Goal: Task Accomplishment & Management: Complete application form

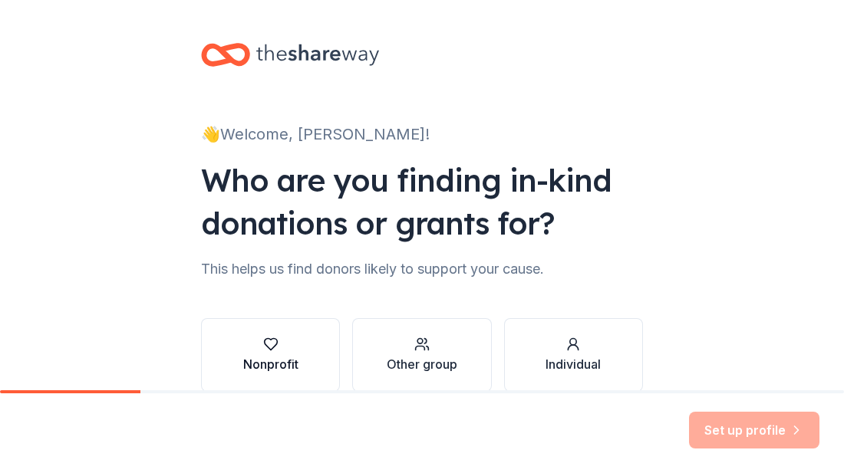
click at [266, 358] on div "Nonprofit" at bounding box center [270, 364] width 55 height 18
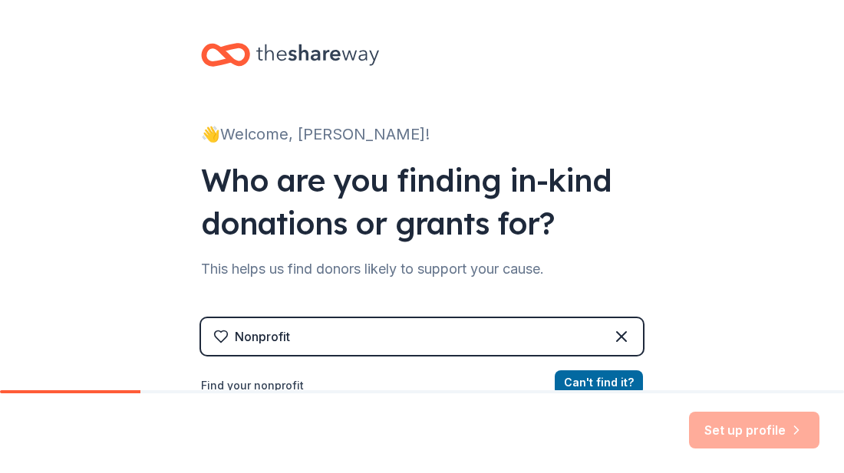
click at [293, 381] on label "Find your nonprofit" at bounding box center [422, 386] width 442 height 18
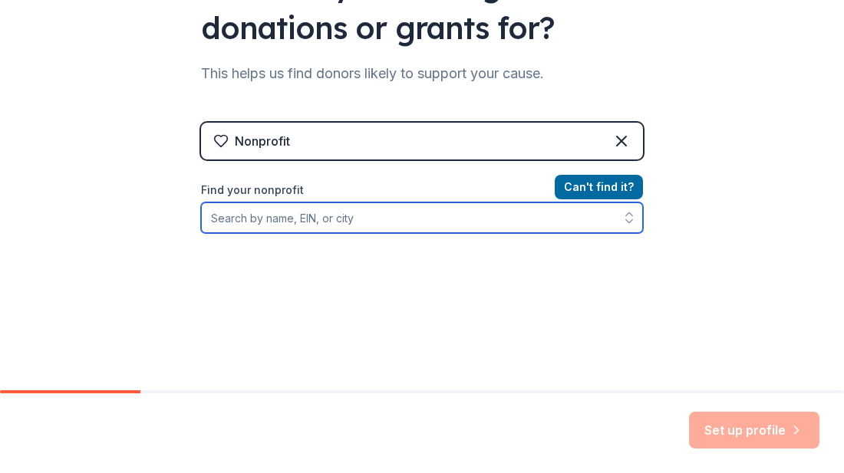
scroll to position [211, 0]
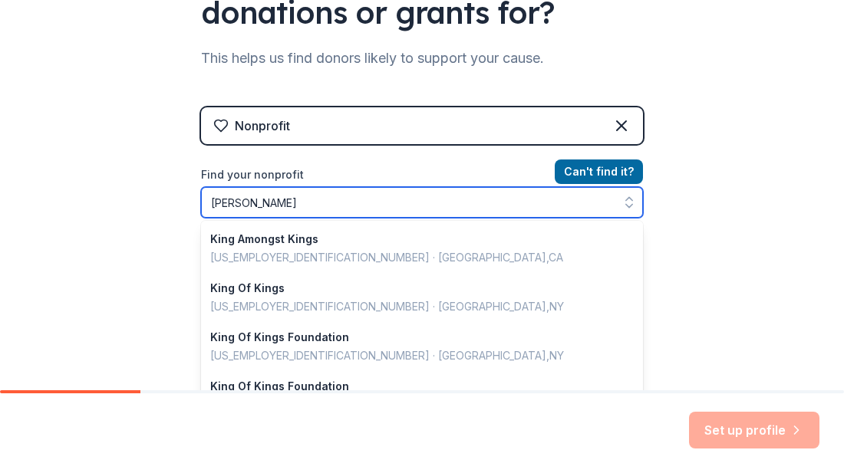
type input "kingman"
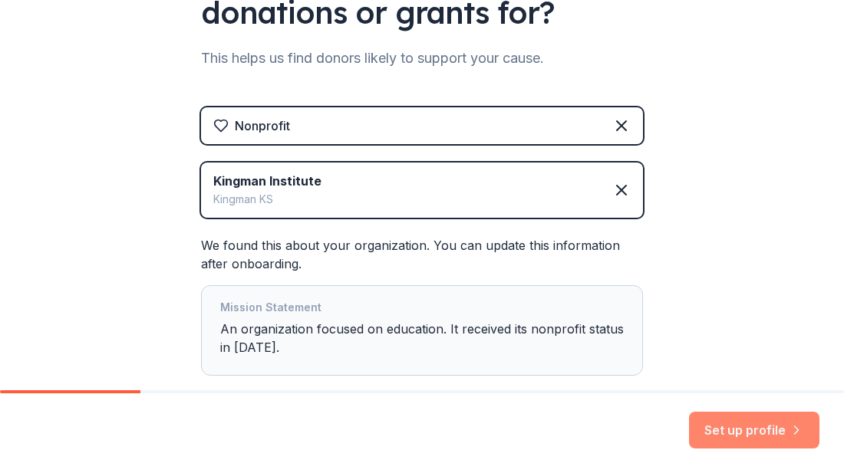
click at [726, 425] on button "Set up profile" at bounding box center [754, 430] width 130 height 37
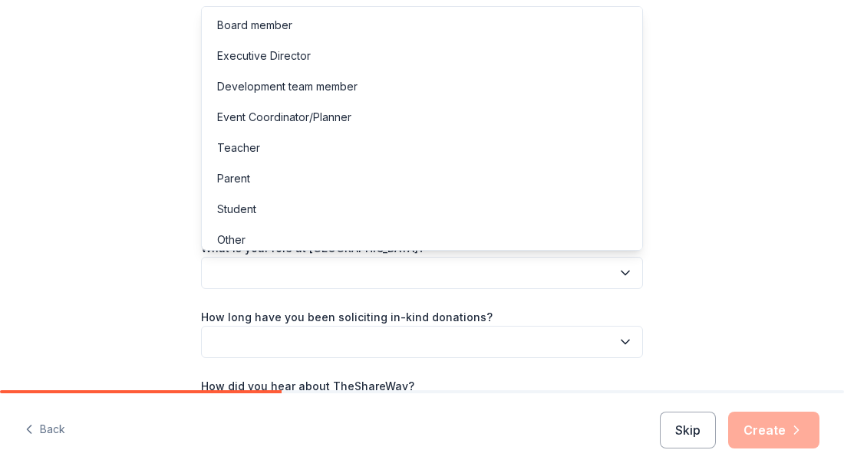
click at [622, 275] on icon "button" at bounding box center [625, 273] width 15 height 15
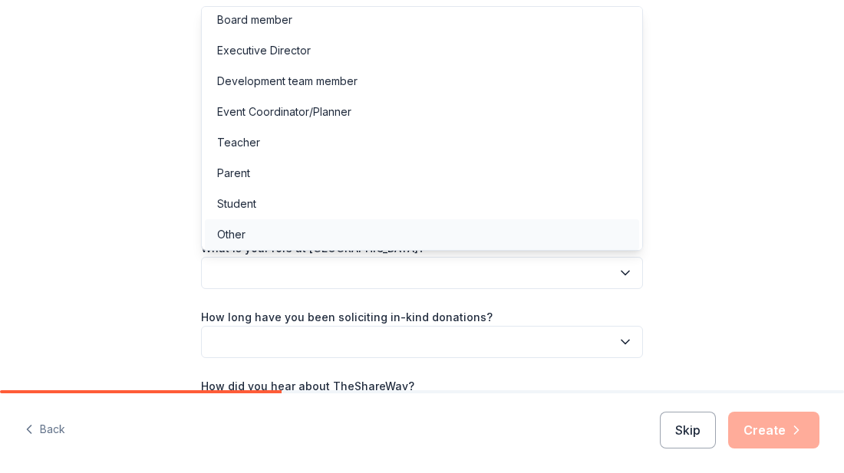
click at [252, 233] on div "Other" at bounding box center [422, 234] width 434 height 31
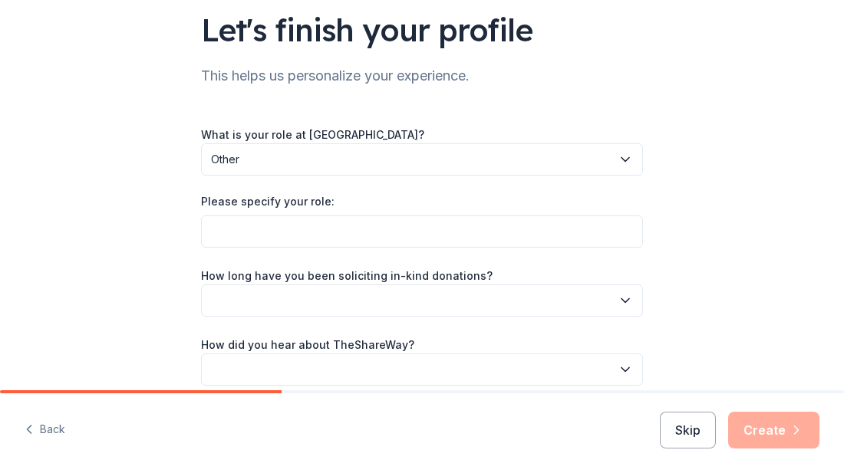
scroll to position [126, 0]
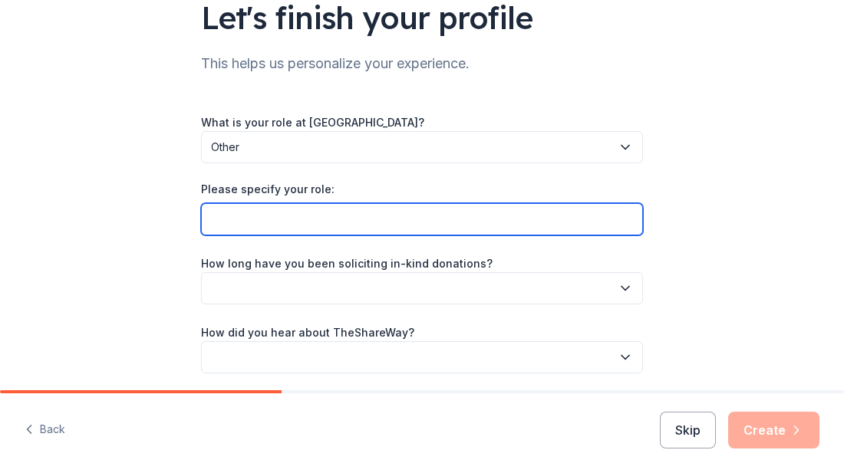
click at [233, 224] on input "Please specify your role:" at bounding box center [422, 219] width 442 height 32
type input "h"
type input "t"
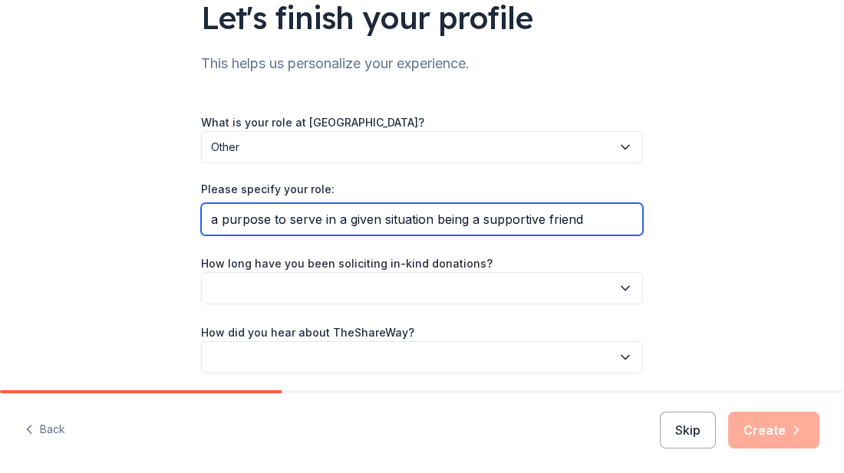
type input "a purpose to serve in a given situation being a supportive friend"
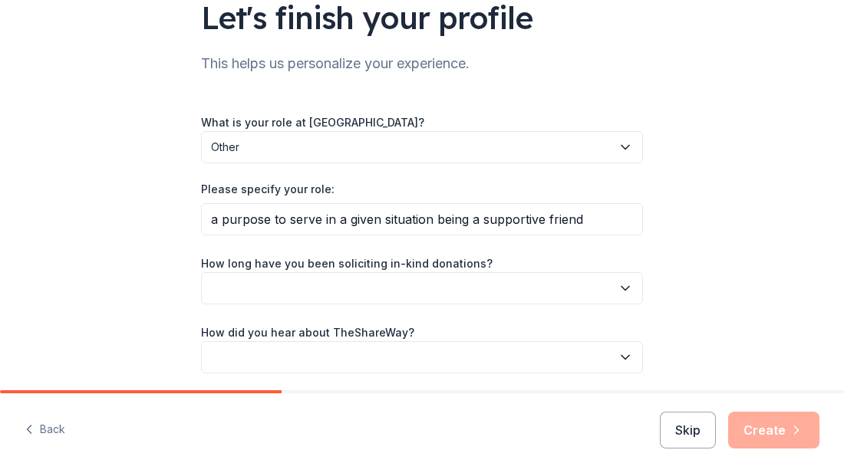
click at [627, 290] on icon "button" at bounding box center [625, 288] width 15 height 15
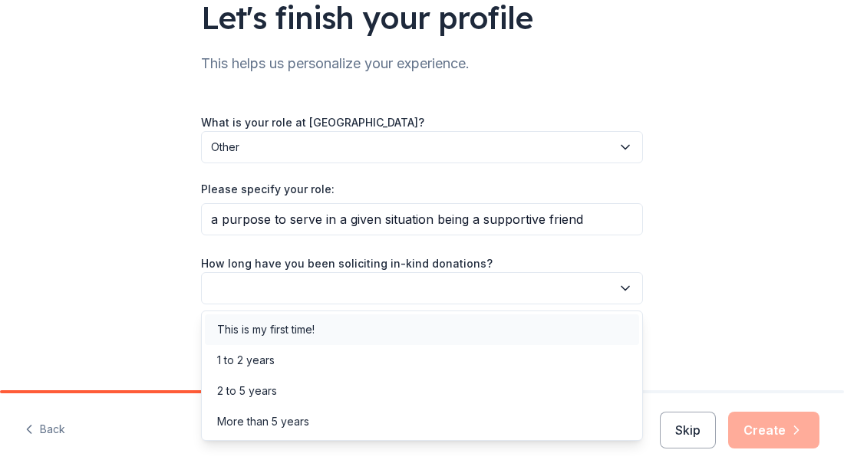
click at [319, 335] on div "This is my first time!" at bounding box center [422, 330] width 434 height 31
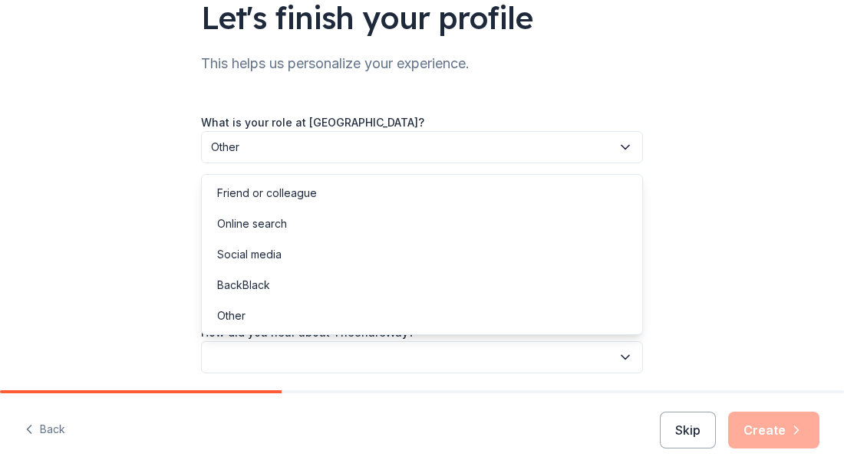
click at [632, 352] on icon "button" at bounding box center [625, 357] width 15 height 15
click at [275, 221] on div "Online search" at bounding box center [252, 224] width 70 height 18
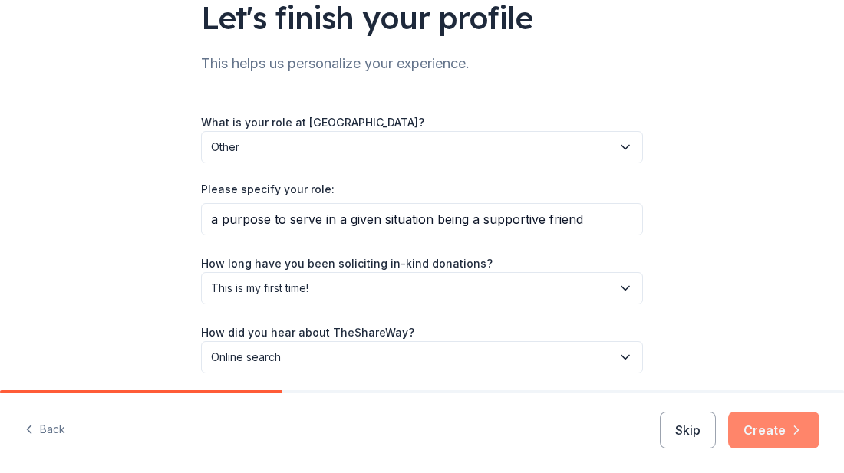
click at [799, 430] on icon "button" at bounding box center [796, 430] width 15 height 15
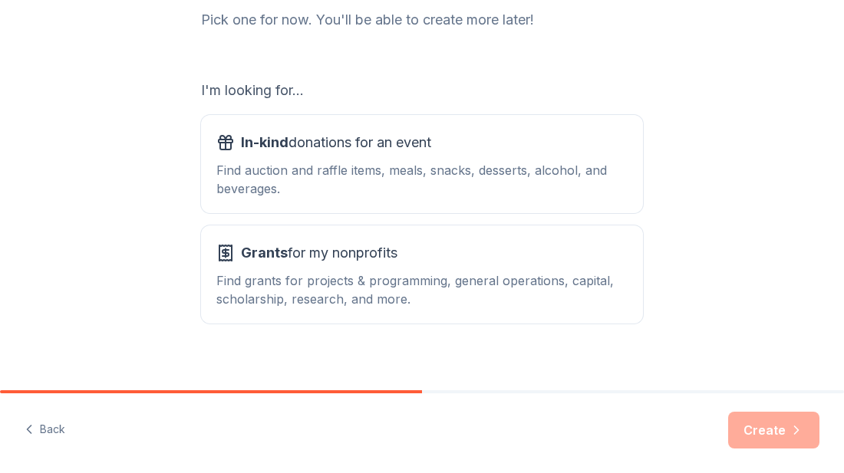
scroll to position [229, 0]
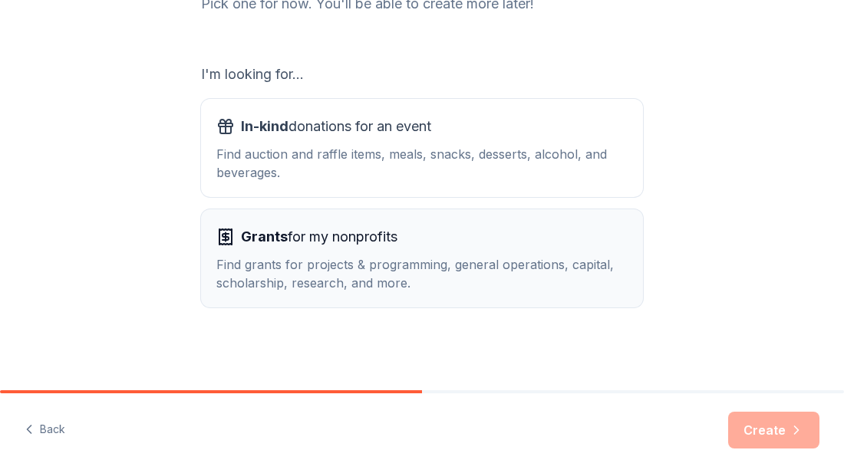
click at [292, 259] on div "Find grants for projects & programming, general operations, capital, scholarshi…" at bounding box center [421, 274] width 411 height 37
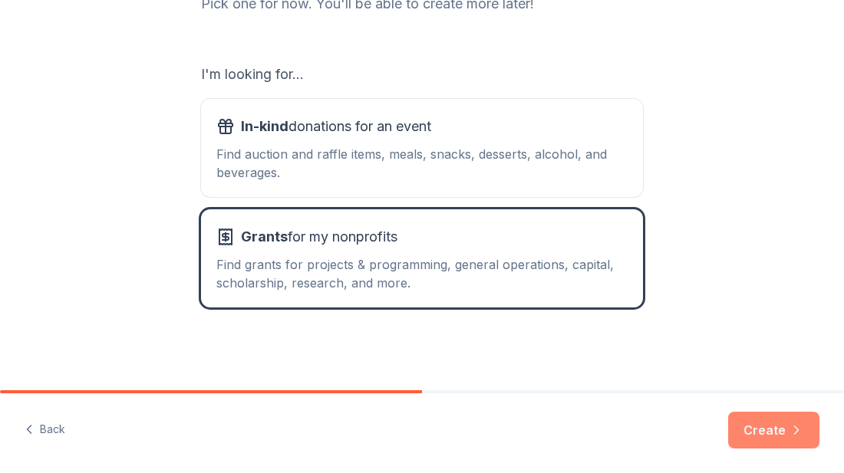
click at [775, 432] on button "Create" at bounding box center [773, 430] width 91 height 37
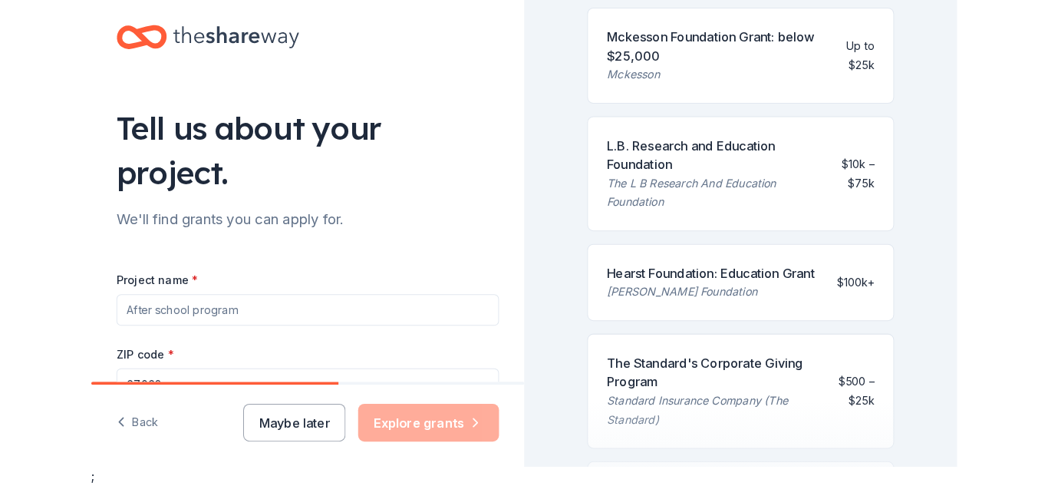
scroll to position [178, 0]
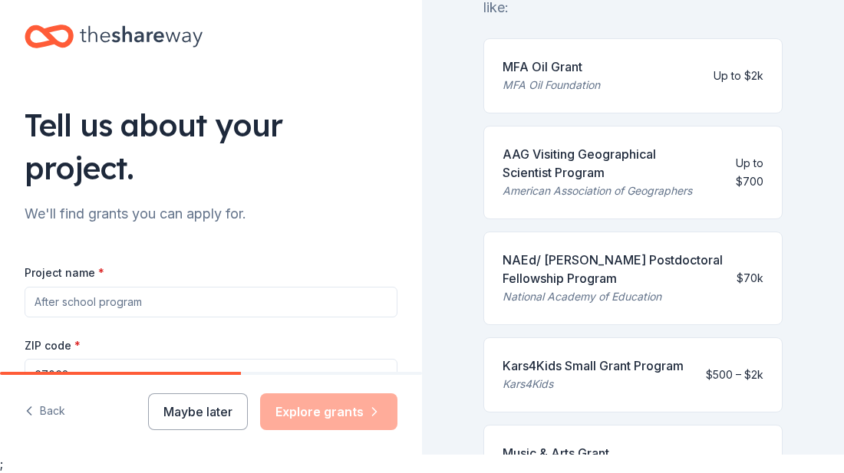
click at [833, 184] on div "349 applications are open Fill out your project details to apply to grants like…" at bounding box center [633, 218] width 422 height 473
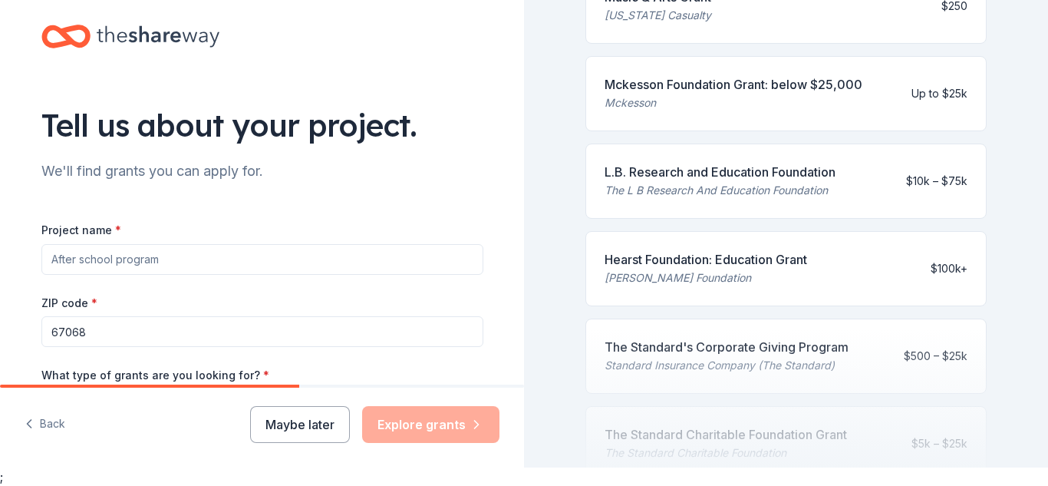
scroll to position [728, 0]
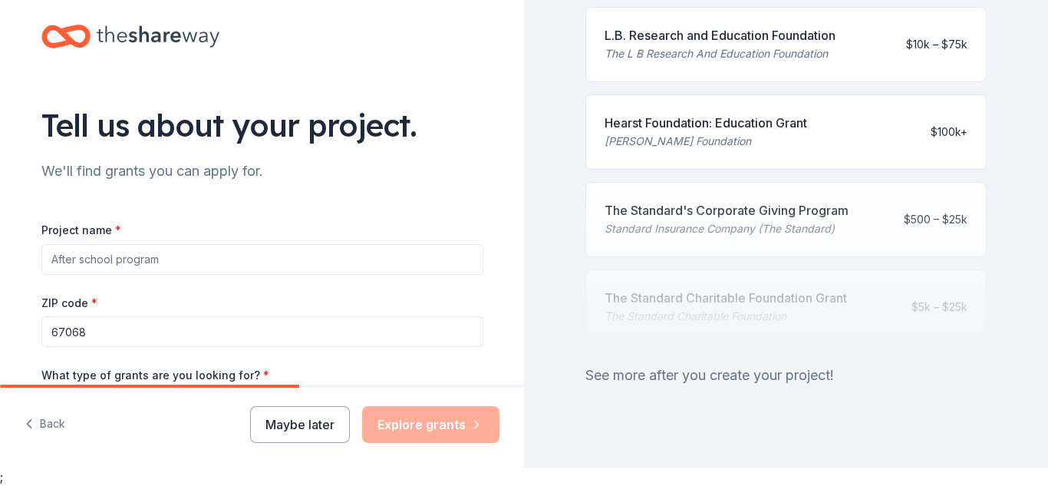
click at [843, 277] on div at bounding box center [786, 267] width 401 height 153
click at [843, 216] on div at bounding box center [786, 267] width 401 height 153
click at [835, 196] on div at bounding box center [786, 267] width 401 height 153
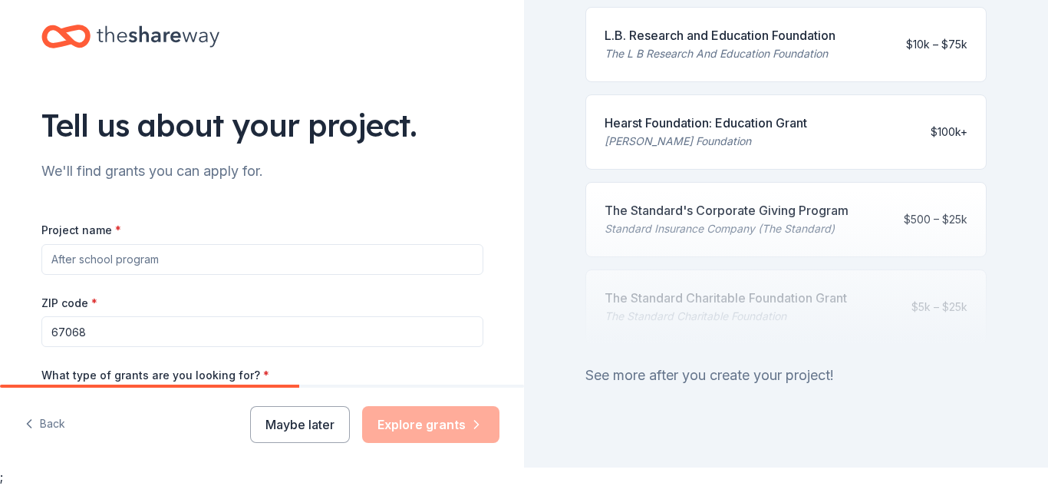
click at [835, 196] on div at bounding box center [786, 267] width 401 height 153
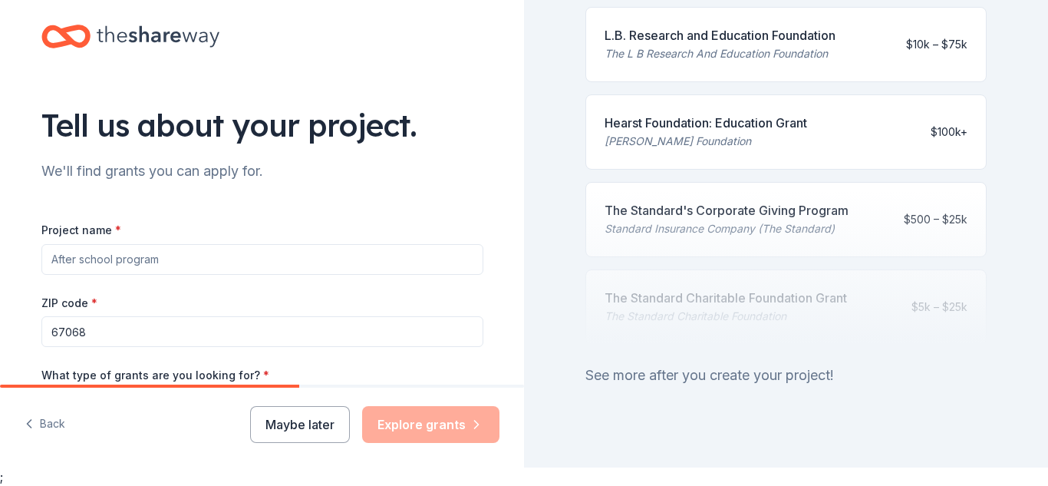
click at [764, 363] on div "See more after you create your project!" at bounding box center [786, 375] width 401 height 25
click at [176, 259] on input "Project name *" at bounding box center [262, 259] width 442 height 31
type input "h"
type input "e"
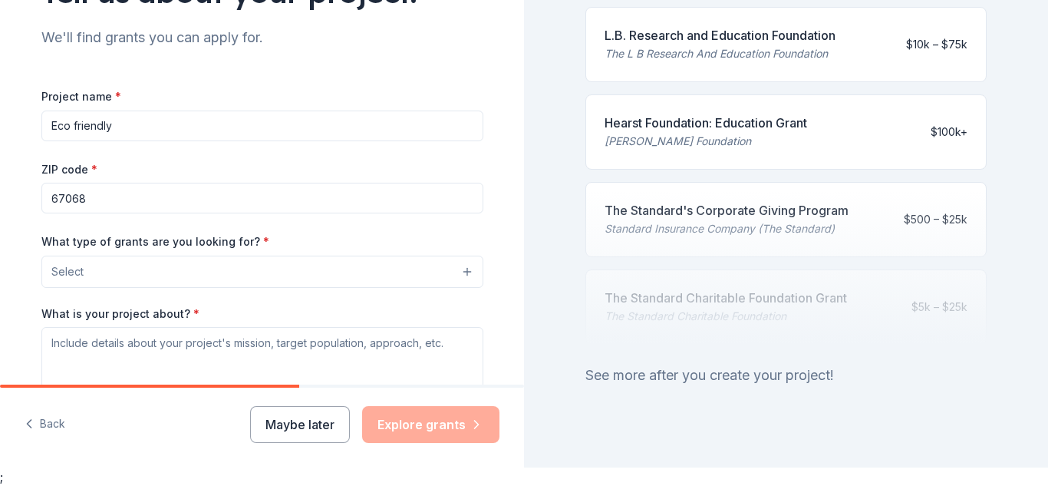
scroll to position [160, 0]
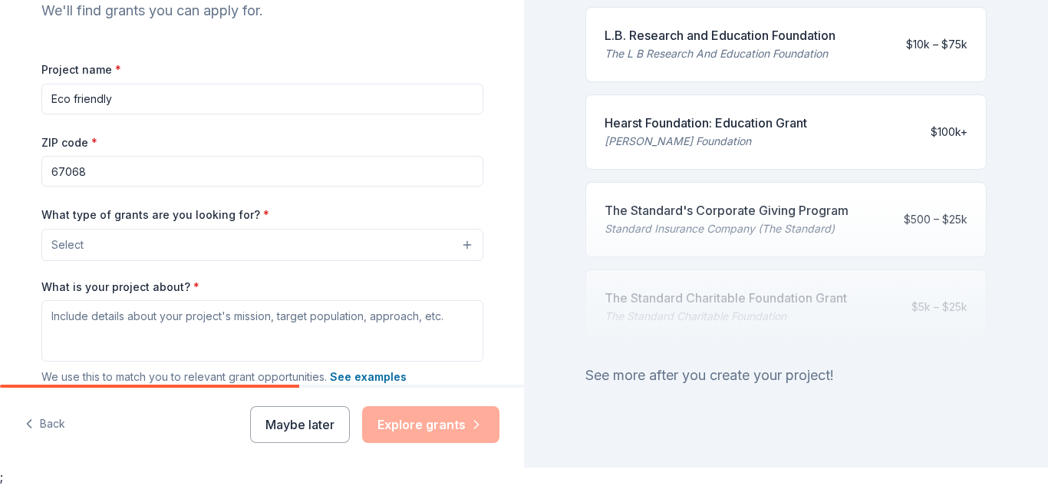
type input "Eco friendly"
click at [460, 239] on button "Select" at bounding box center [262, 245] width 442 height 32
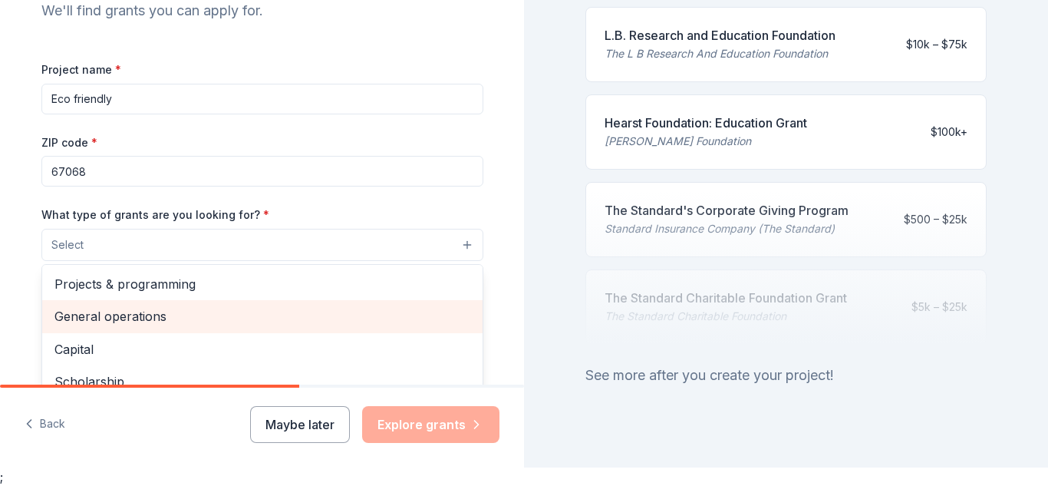
click at [172, 311] on span "General operations" at bounding box center [262, 316] width 416 height 20
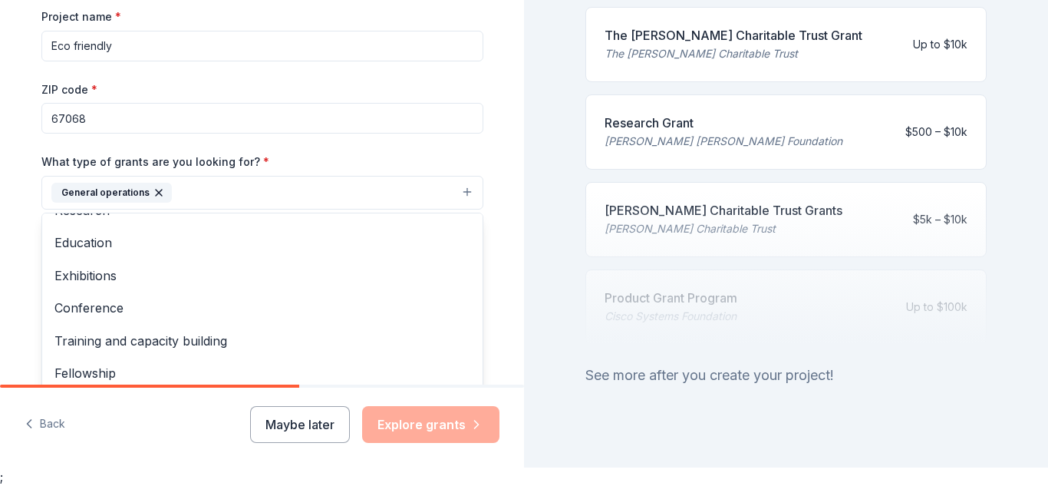
scroll to position [212, 0]
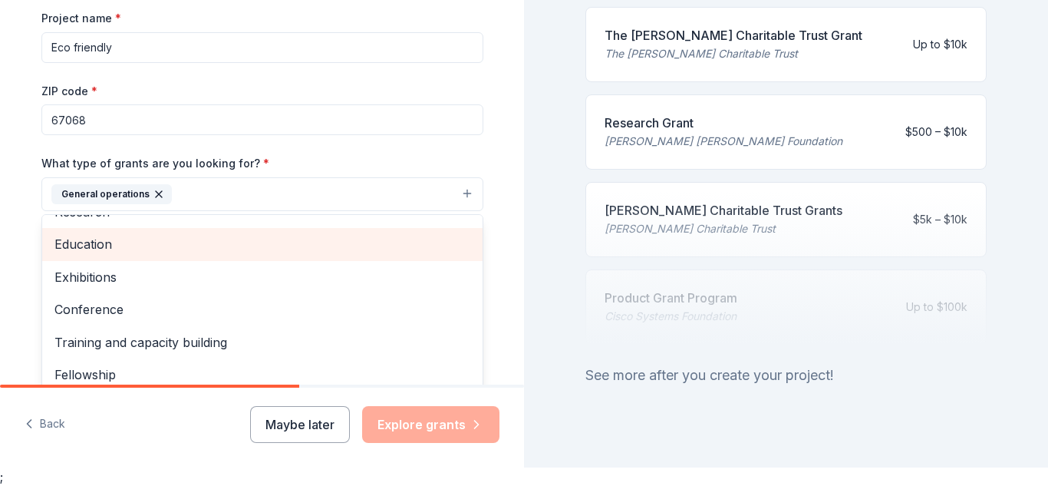
click at [107, 250] on span "Education" at bounding box center [262, 244] width 416 height 20
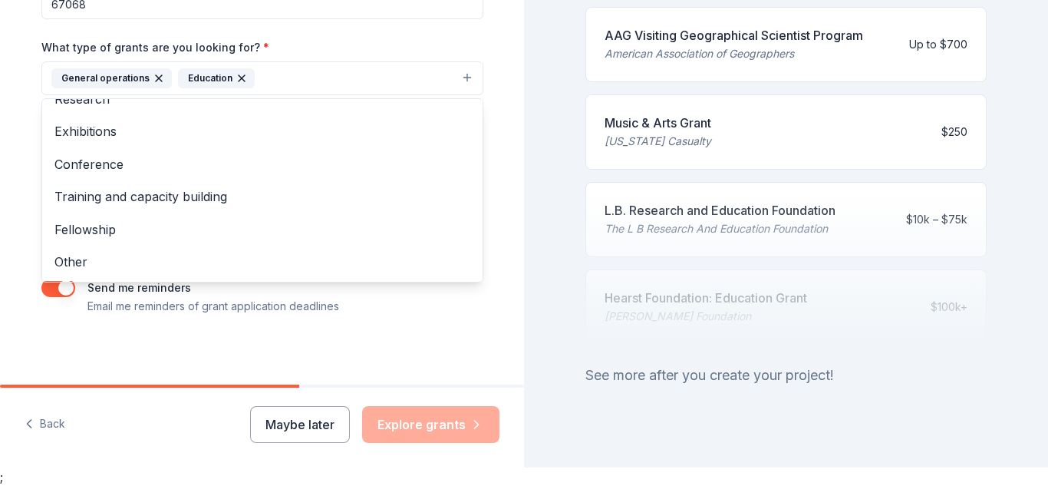
scroll to position [332, 0]
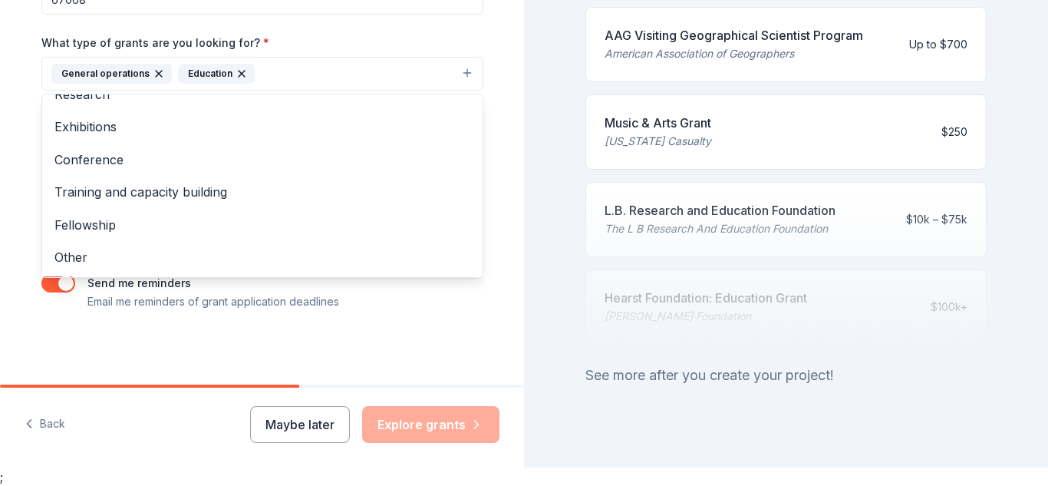
click at [493, 64] on div "Tell us about your project. We'll find grants you can apply for. Project name *…" at bounding box center [262, 16] width 491 height 735
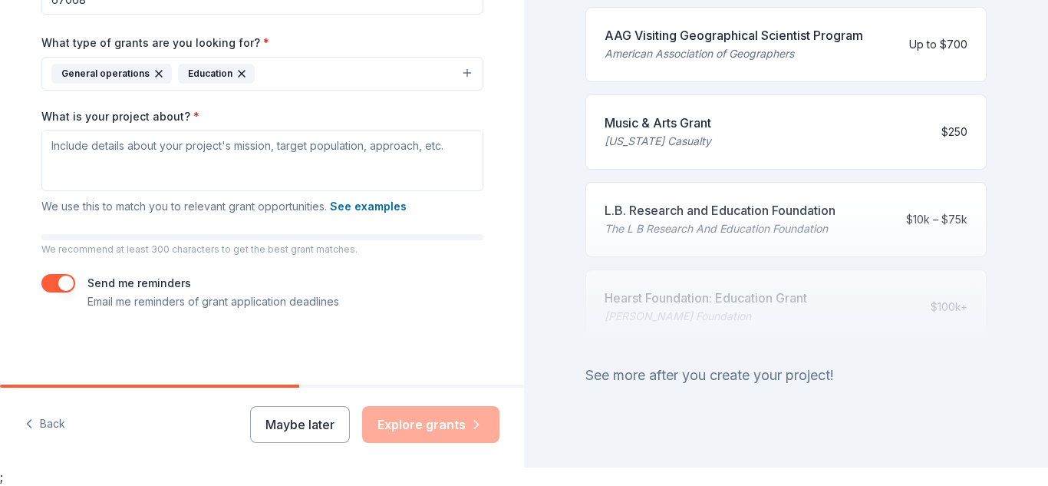
click at [392, 428] on div "Maybe later Explore grants" at bounding box center [374, 424] width 249 height 37
click at [471, 69] on button "General operations Education" at bounding box center [262, 74] width 442 height 34
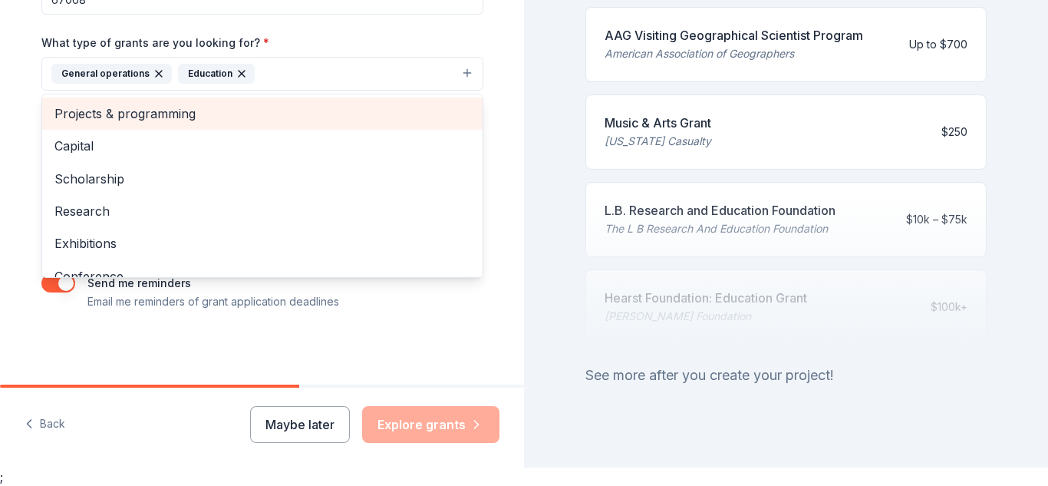
click at [186, 111] on span "Projects & programming" at bounding box center [262, 114] width 416 height 20
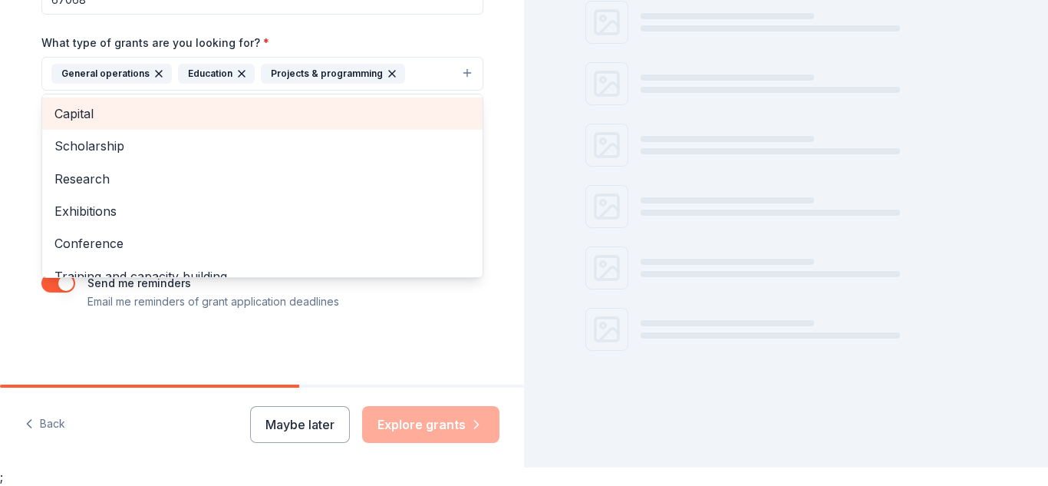
scroll to position [728, 0]
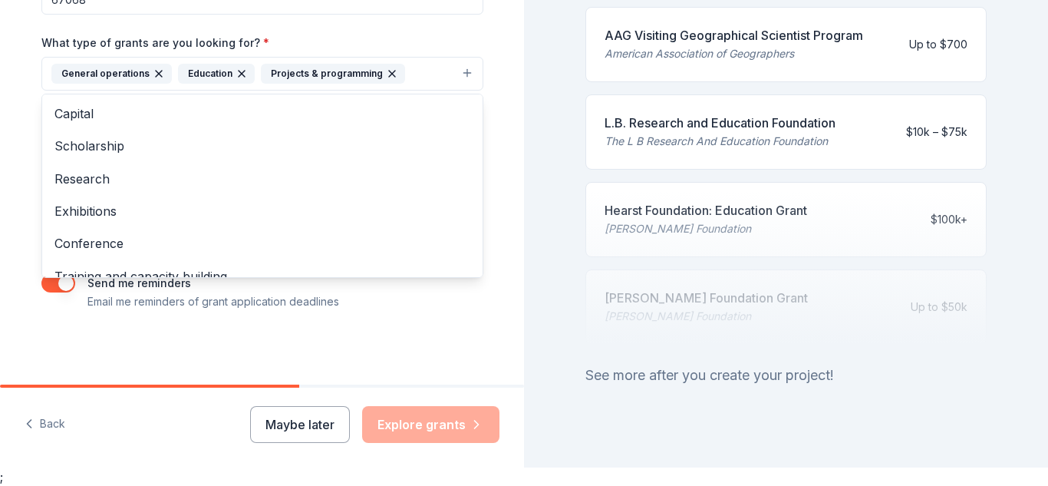
click at [813, 223] on div "Tell us about your project. We'll find grants you can apply for. Project name *…" at bounding box center [524, 225] width 1048 height 486
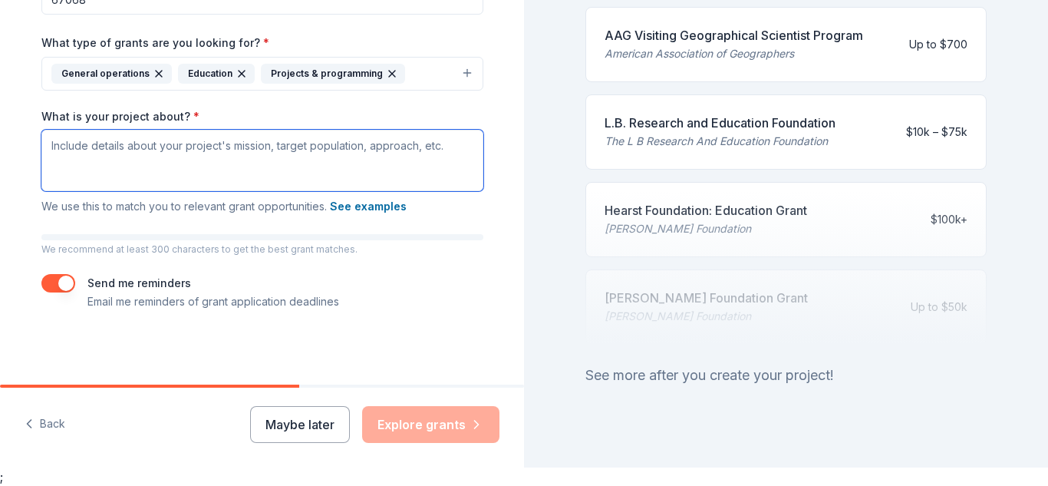
click at [66, 148] on textarea "What is your project about? *" at bounding box center [262, 160] width 442 height 61
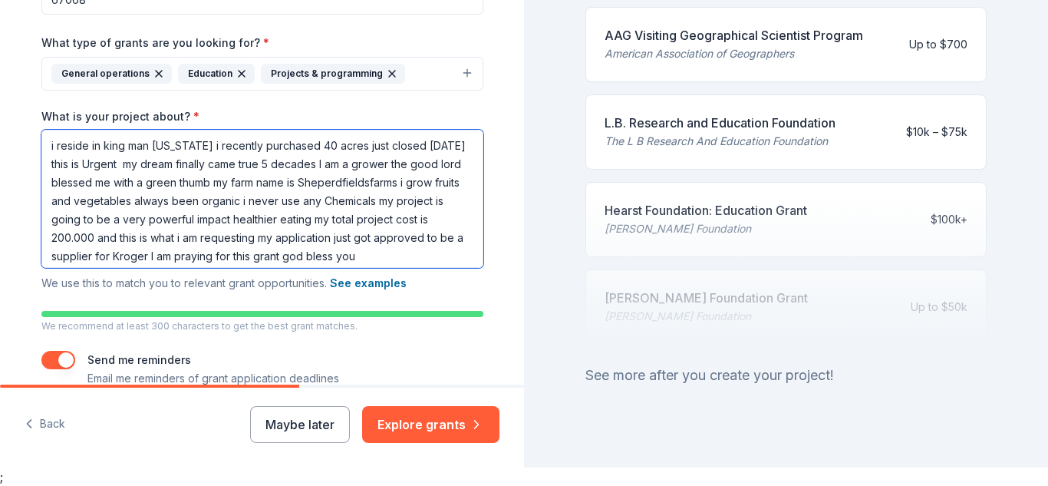
scroll to position [409, 0]
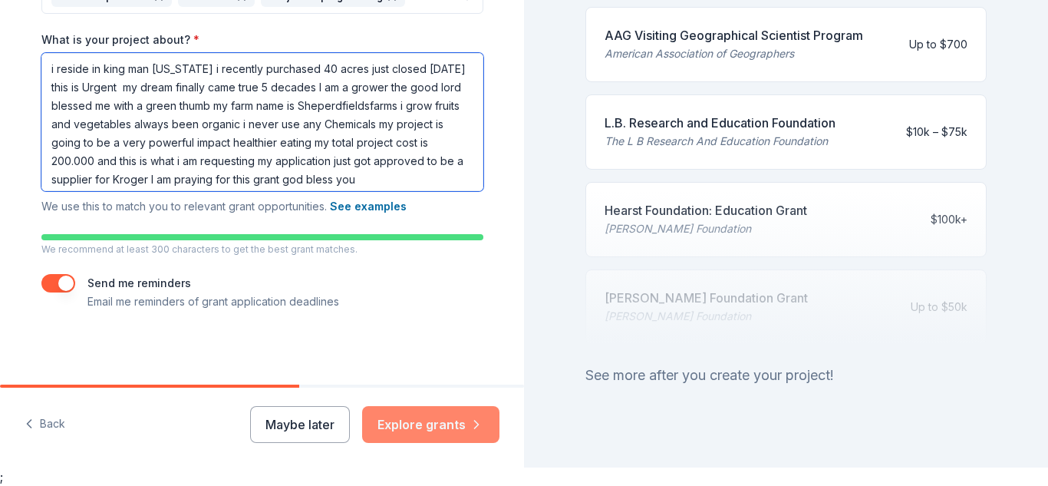
type textarea "i reside in king man Arizona i recently purchased 40 acres just closed 8/1/2025…"
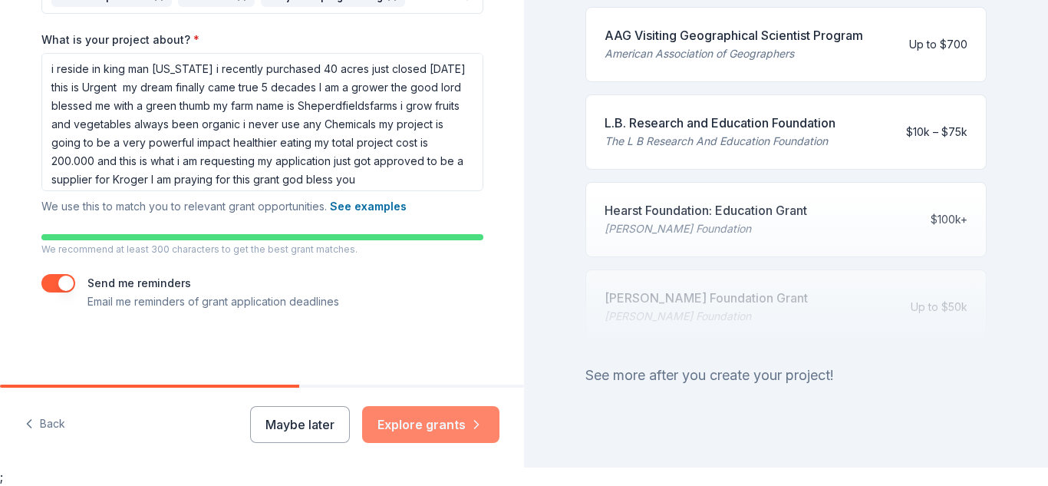
click at [450, 424] on button "Explore grants" at bounding box center [430, 424] width 137 height 37
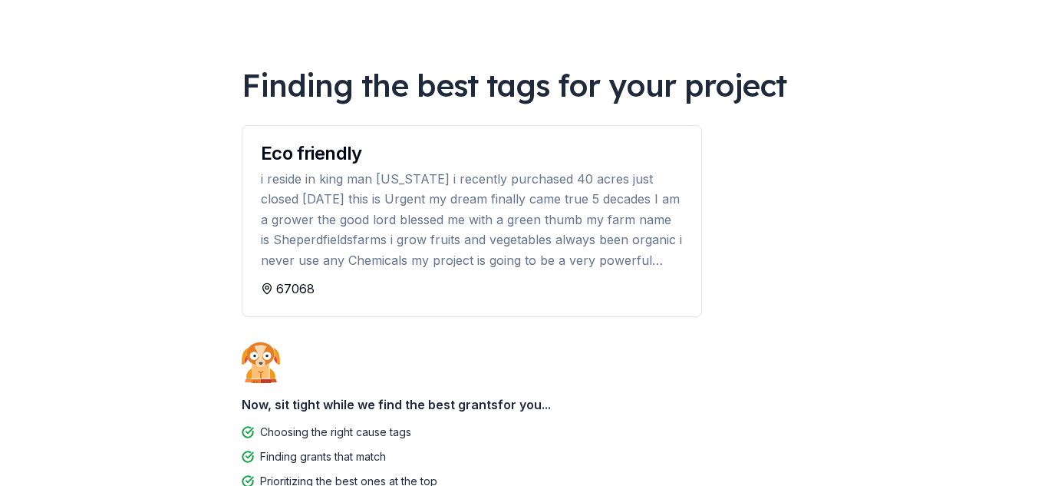
scroll to position [170, 0]
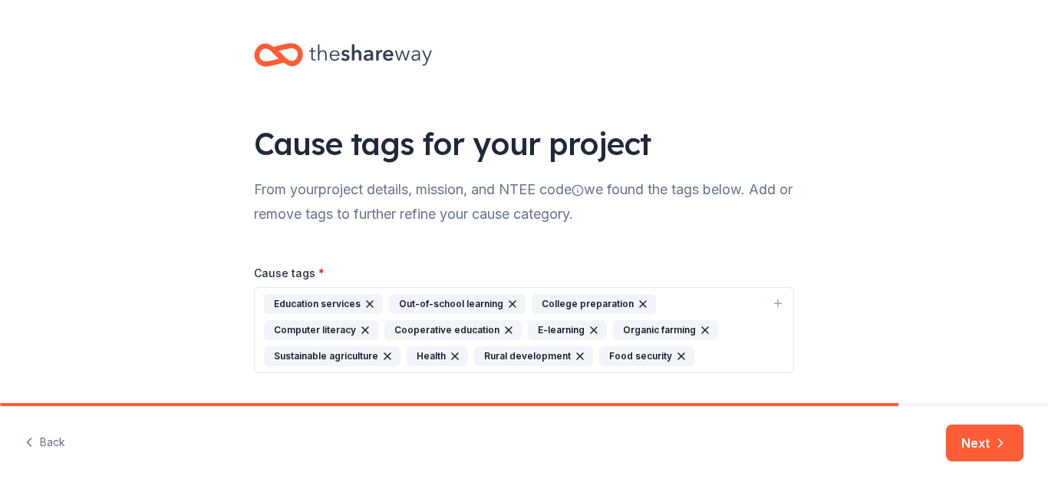
drag, startPoint x: 1047, startPoint y: 130, endPoint x: 1047, endPoint y: 460, distance: 329.2
click at [843, 460] on html "Cause tags for your project From your project details, mission, and NTEE code w…" at bounding box center [524, 243] width 1048 height 486
click at [613, 332] on div "Organic farming" at bounding box center [665, 330] width 105 height 20
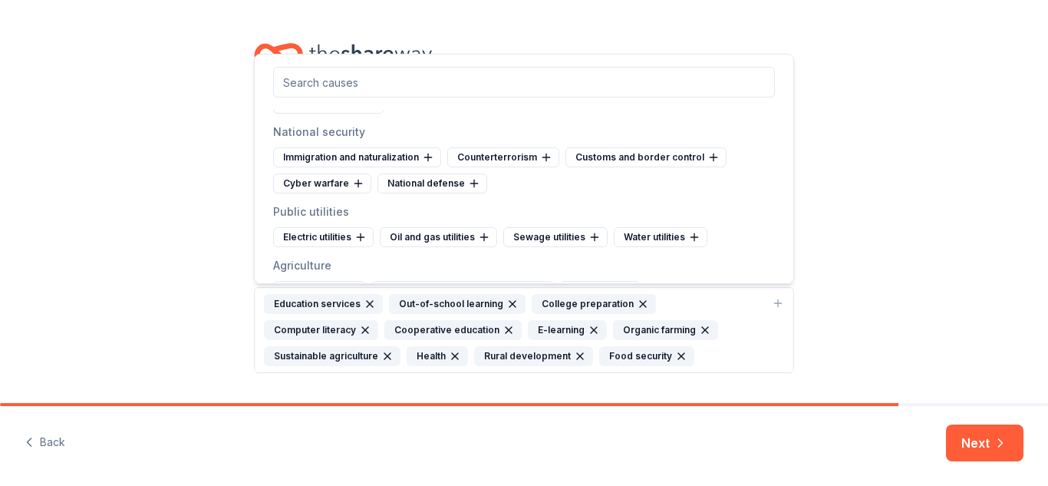
scroll to position [4431, 0]
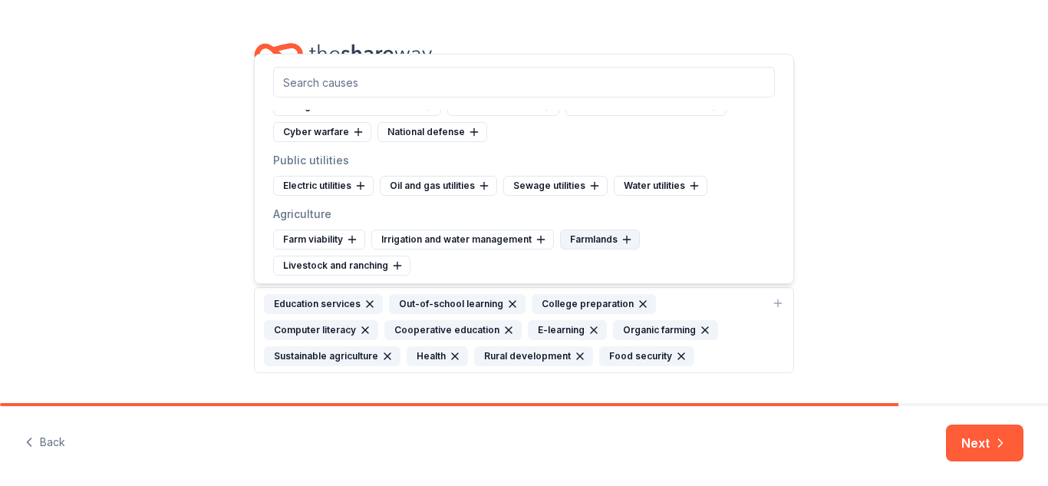
click at [602, 238] on div "Farmlands" at bounding box center [600, 239] width 80 height 20
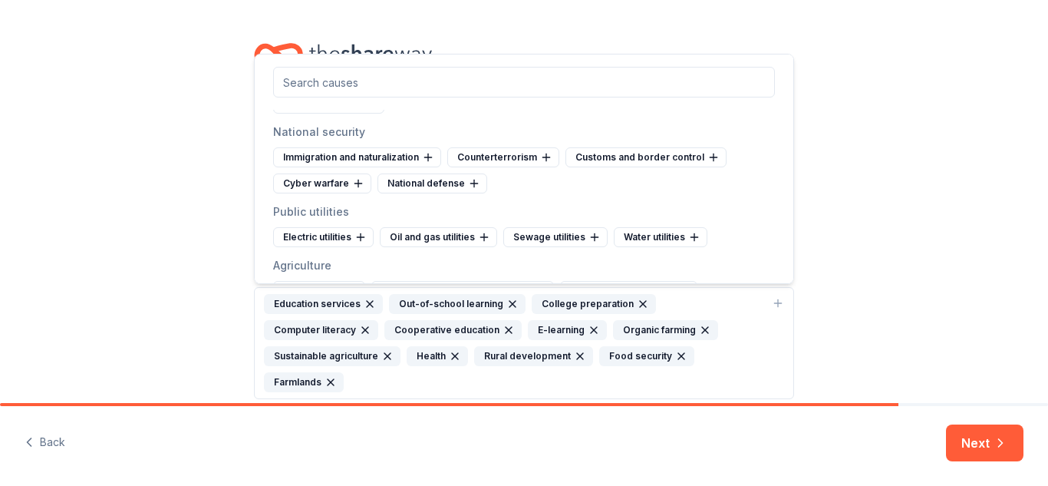
scroll to position [4406, 0]
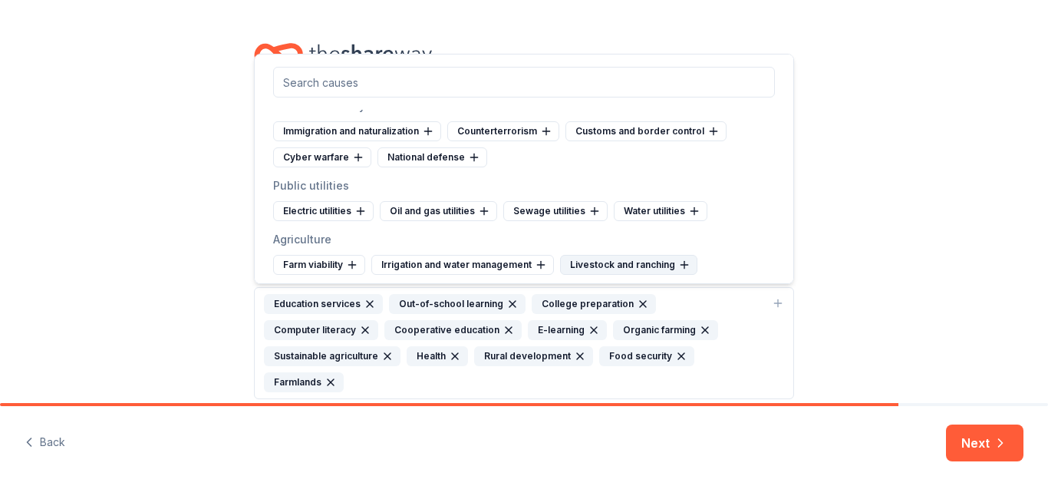
click at [681, 263] on icon at bounding box center [684, 265] width 12 height 12
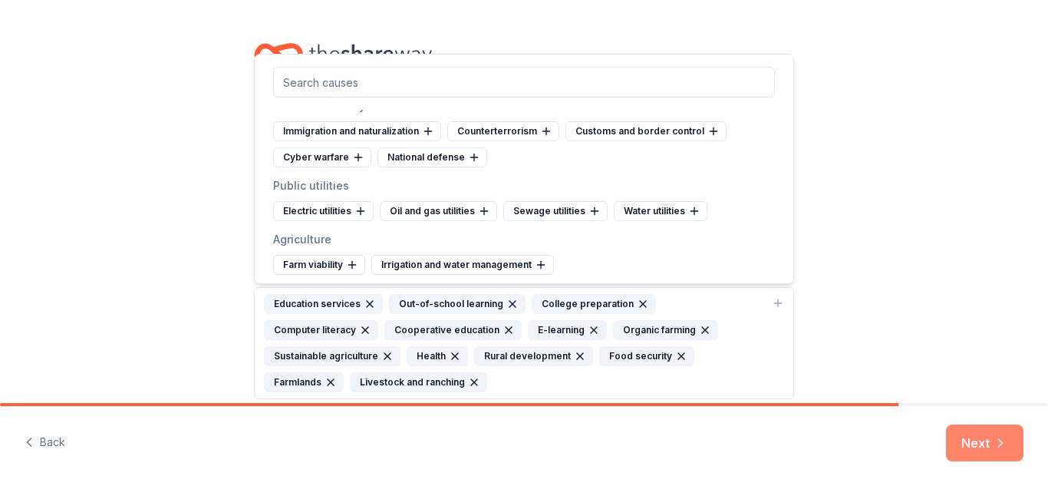
click at [843, 441] on button "Next" at bounding box center [985, 442] width 78 height 37
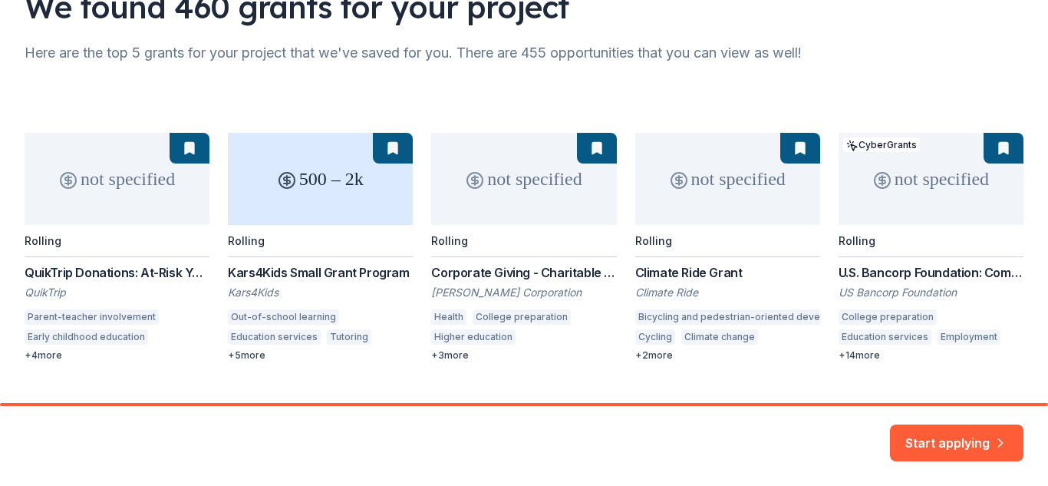
scroll to position [169, 0]
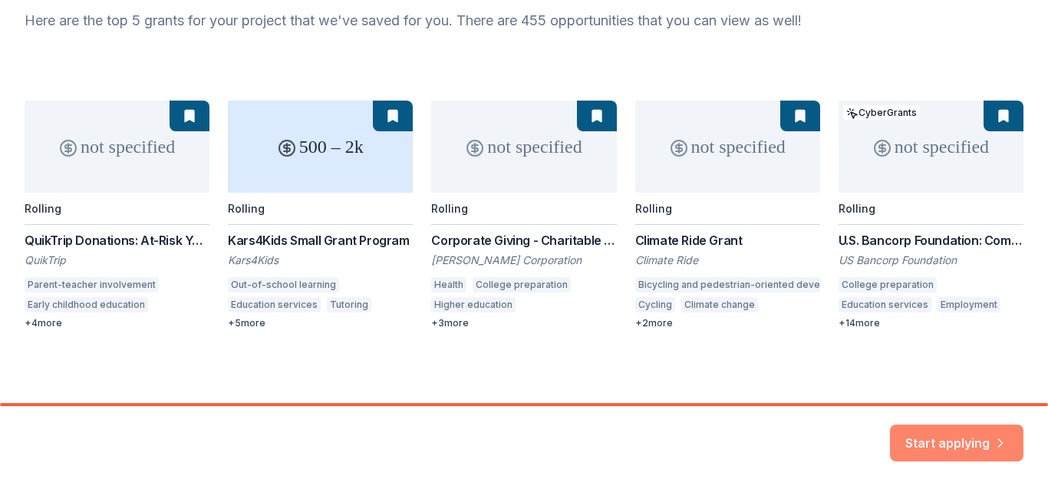
click at [843, 441] on button "Start applying" at bounding box center [957, 433] width 134 height 37
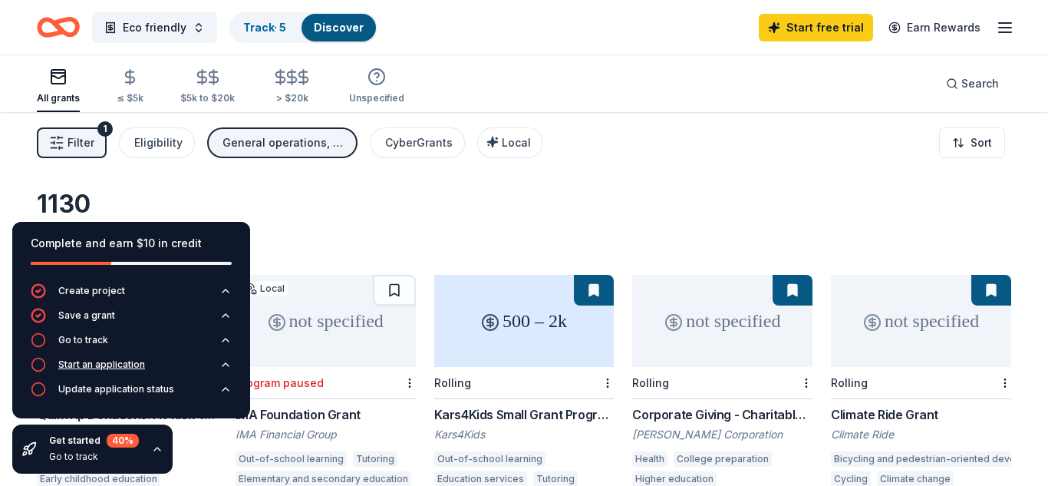
click at [92, 368] on div "Start an application" at bounding box center [101, 364] width 87 height 12
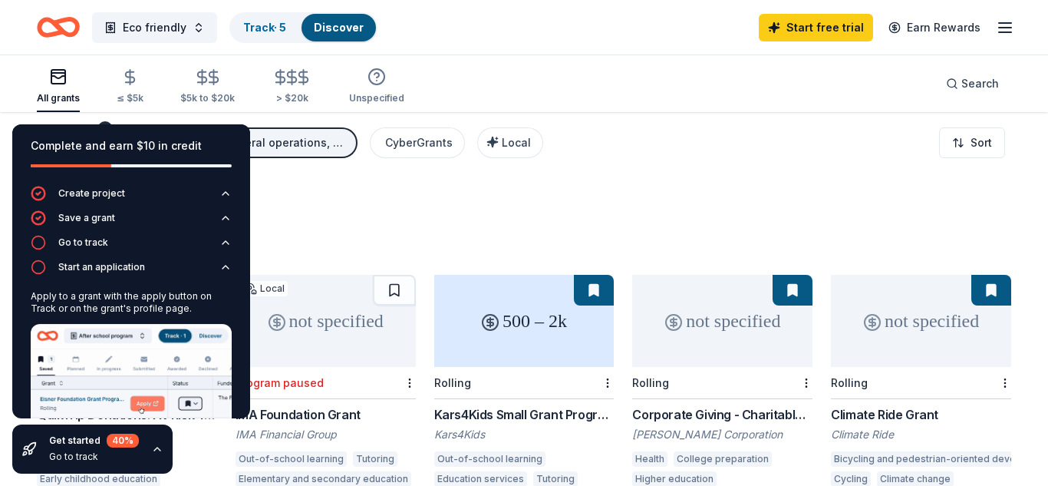
click at [104, 450] on div "Go to track" at bounding box center [94, 456] width 90 height 12
click at [87, 444] on div "Get started 40 %" at bounding box center [94, 441] width 90 height 14
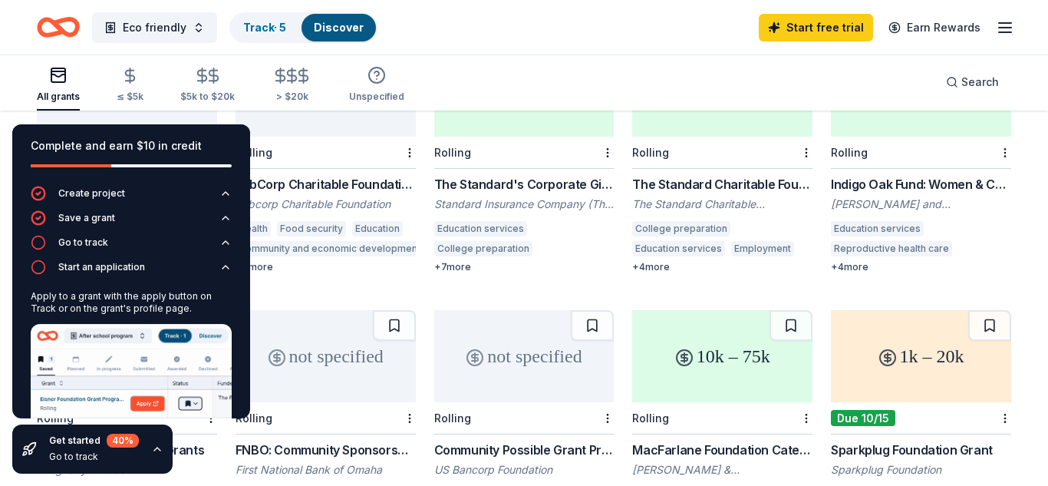
scroll to position [764, 0]
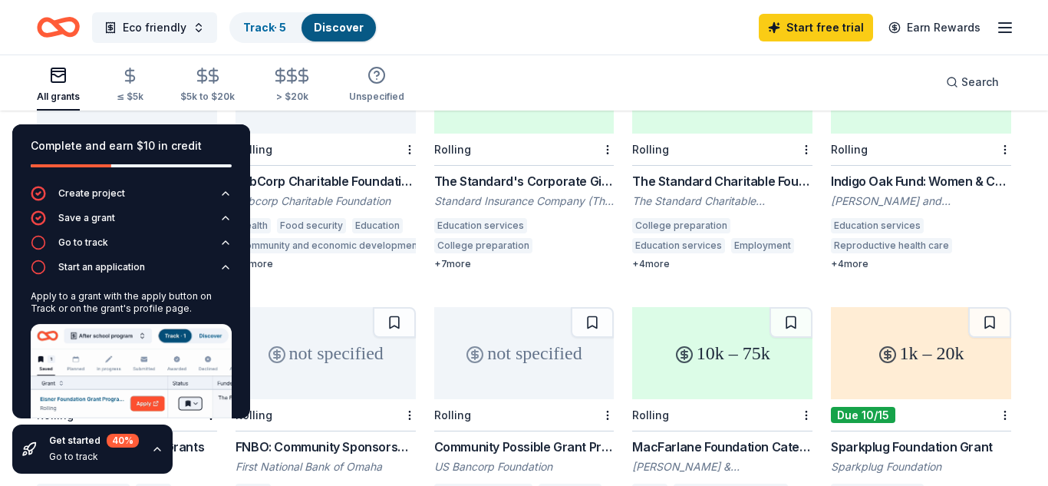
click at [718, 368] on div "10k – 75k" at bounding box center [722, 353] width 180 height 92
click at [83, 220] on div "Save a grant" at bounding box center [86, 218] width 57 height 12
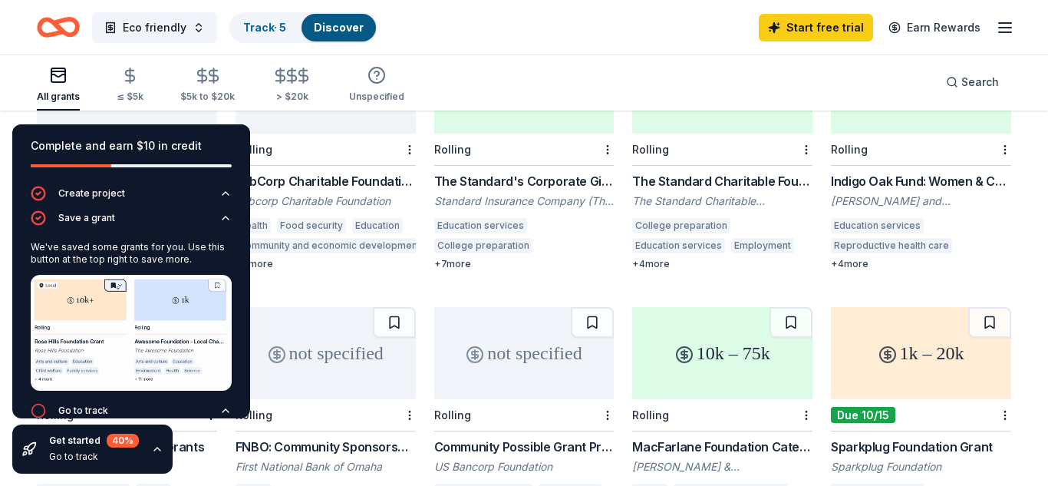
click at [107, 308] on img at bounding box center [131, 333] width 201 height 116
click at [114, 287] on img at bounding box center [131, 333] width 201 height 116
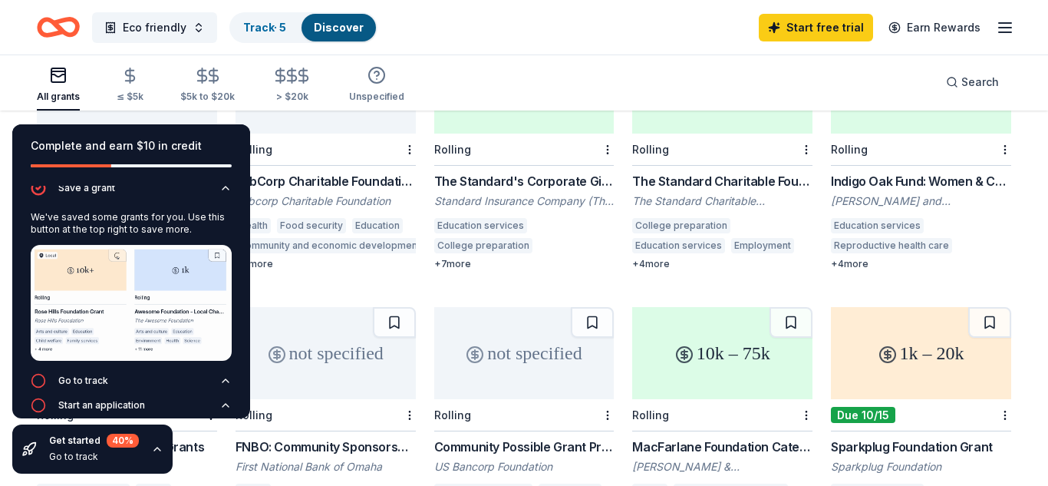
scroll to position [71, 0]
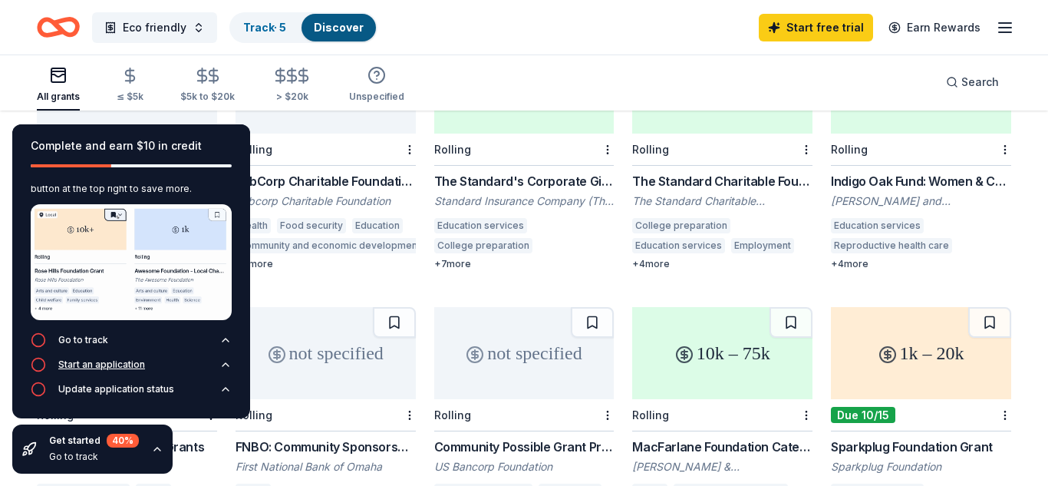
click at [138, 363] on div "Start an application" at bounding box center [101, 364] width 87 height 12
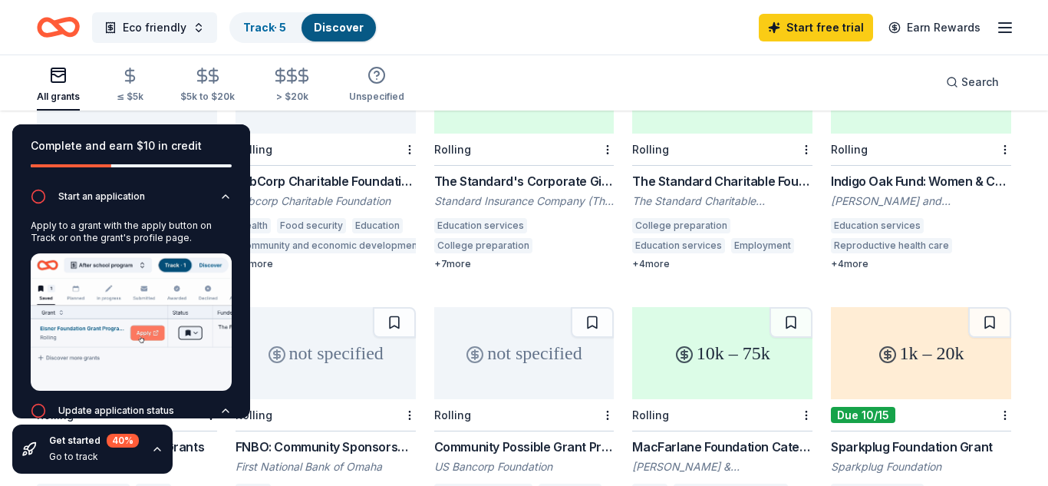
click at [153, 334] on img at bounding box center [131, 321] width 201 height 137
click at [150, 193] on button "Start an application" at bounding box center [131, 201] width 201 height 25
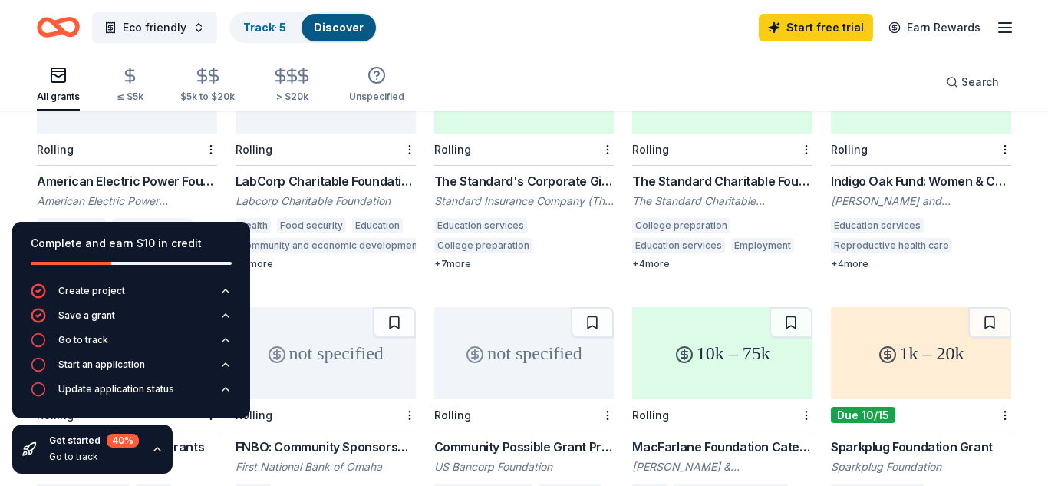
click at [804, 358] on div "10k – 75k" at bounding box center [722, 353] width 180 height 92
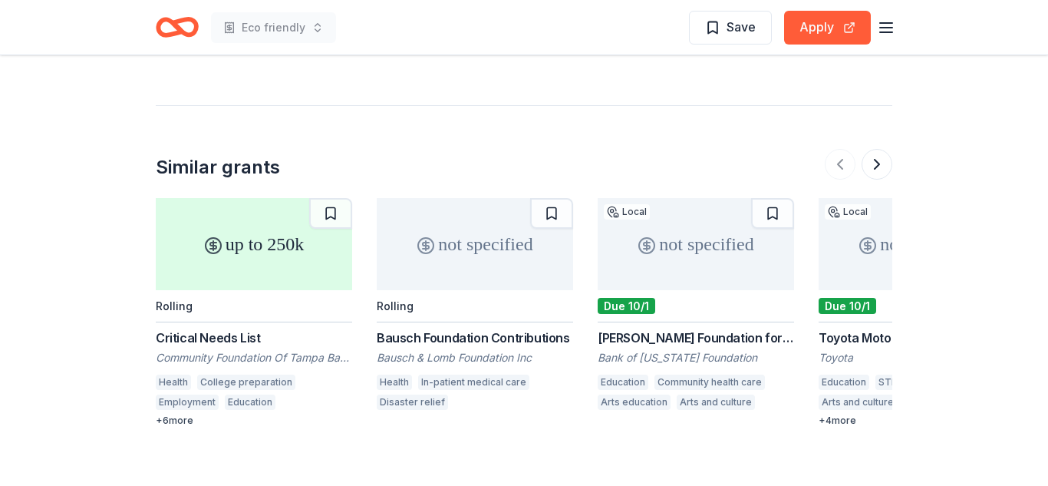
scroll to position [1668, 0]
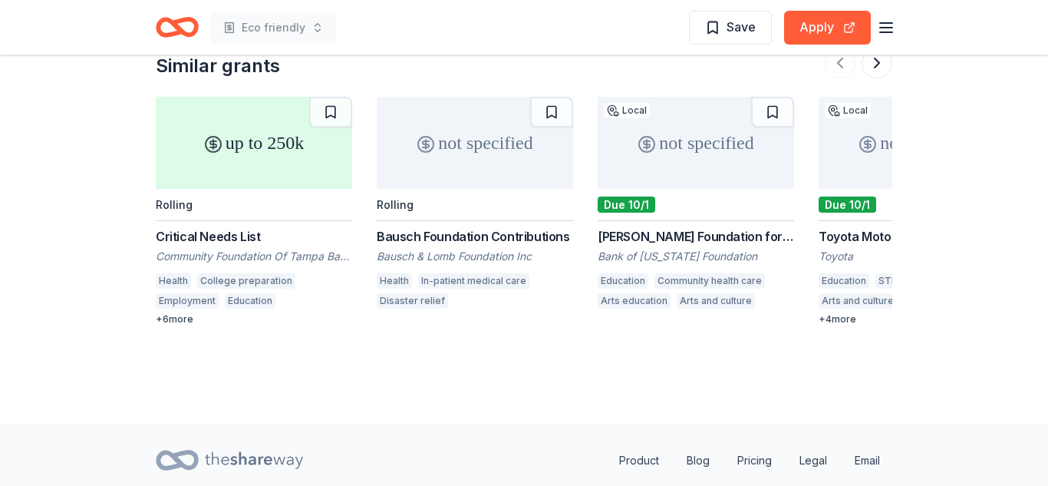
click at [301, 145] on div "up to 250k" at bounding box center [254, 143] width 196 height 92
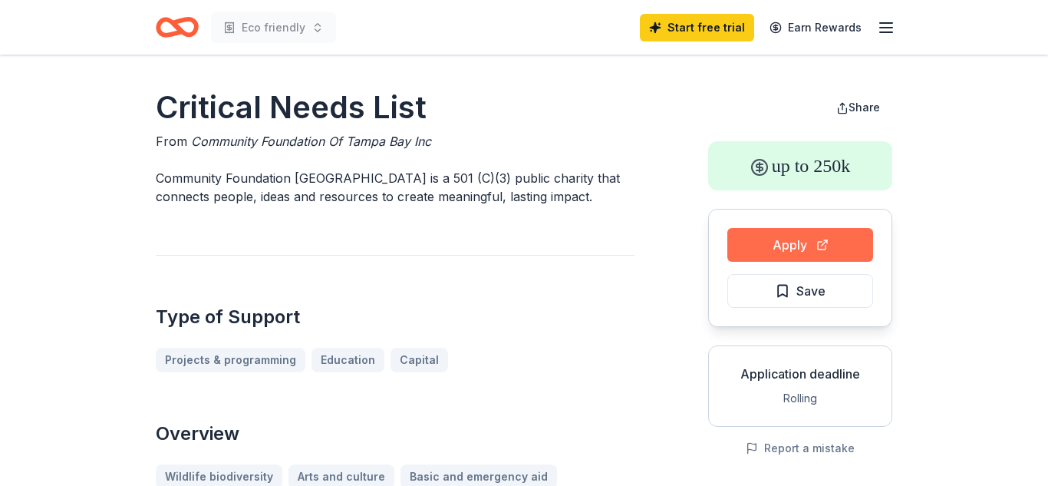
click at [786, 236] on button "Apply" at bounding box center [800, 245] width 146 height 34
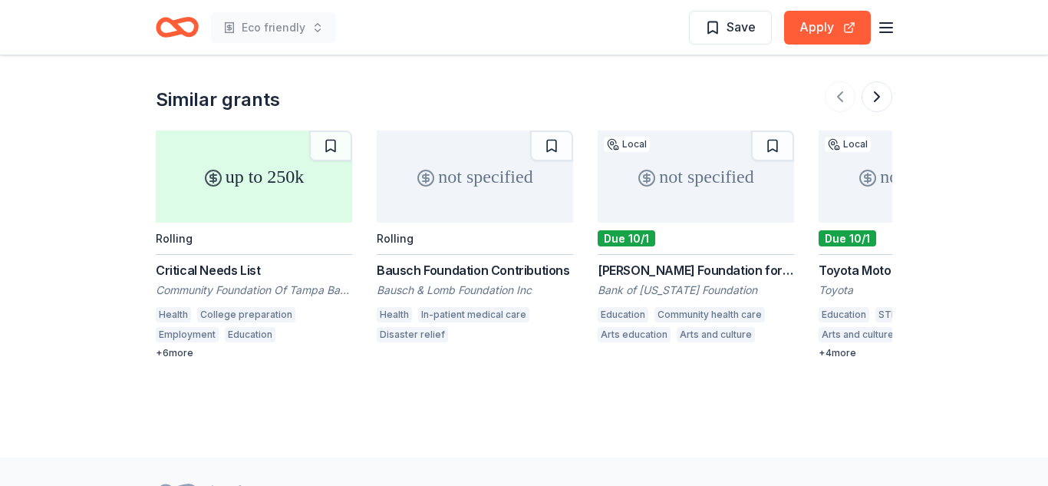
scroll to position [1637, 0]
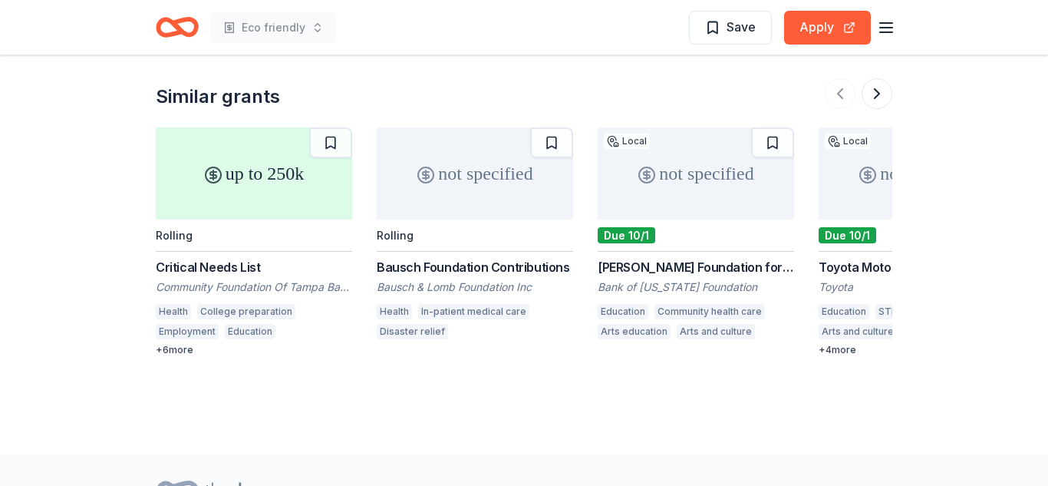
click at [539, 218] on div "not specified" at bounding box center [475, 173] width 196 height 92
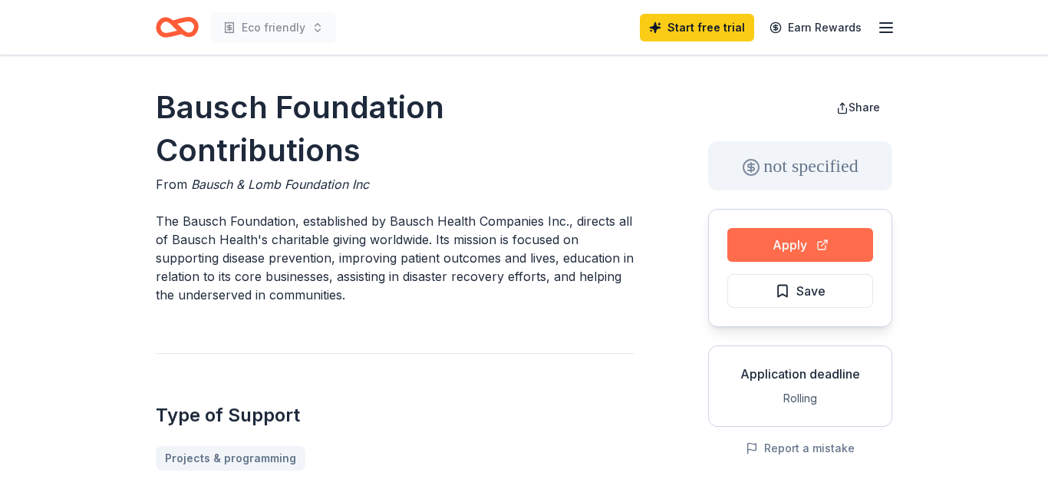
click at [760, 250] on button "Apply" at bounding box center [800, 245] width 146 height 34
